Goal: Check status: Check status

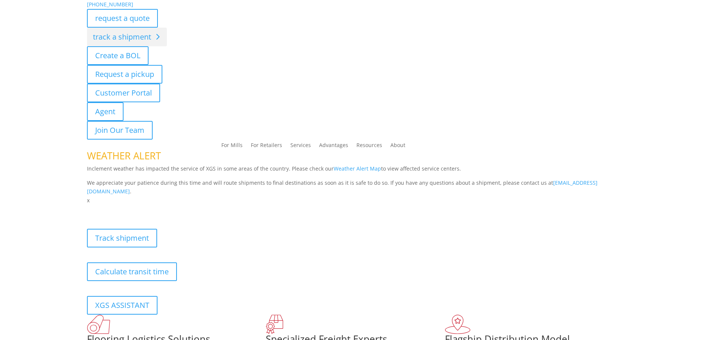
click at [105, 37] on link "track a shipment" at bounding box center [127, 37] width 80 height 19
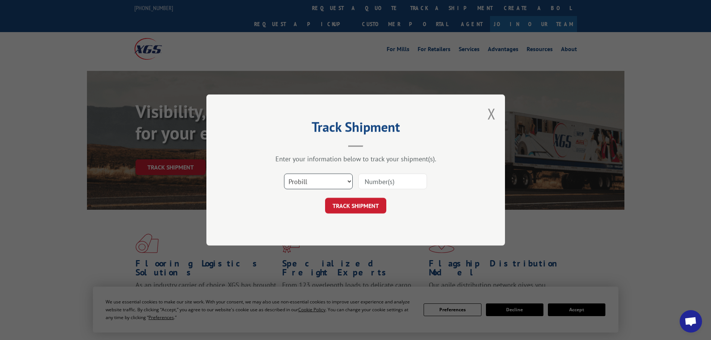
click at [349, 183] on select "Select category... Probill BOL PO" at bounding box center [318, 182] width 69 height 16
select select "po"
click at [284, 174] on select "Select category... Probill BOL PO" at bounding box center [318, 182] width 69 height 16
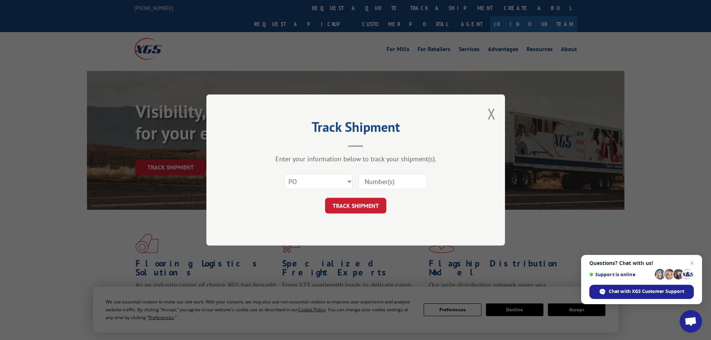
click at [406, 180] on input at bounding box center [392, 182] width 69 height 16
paste input "02551491"
type input "02551491"
click at [368, 205] on button "TRACK SHIPMENT" at bounding box center [355, 206] width 61 height 16
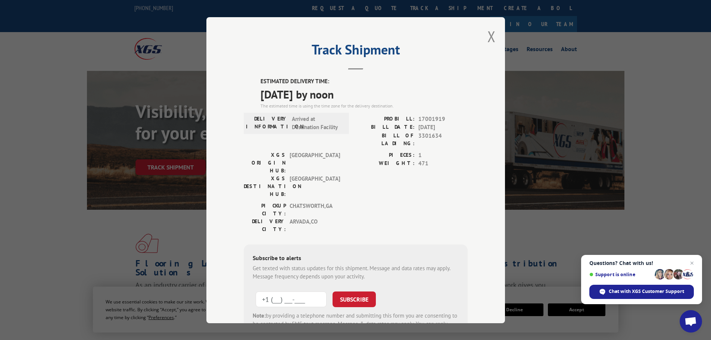
click at [314, 291] on input "+1 (___) ___-____" at bounding box center [291, 299] width 71 height 16
type input "[PHONE_NUMBER]"
click at [352, 291] on button "SUBSCRIBE" at bounding box center [354, 299] width 43 height 16
